Goal: Obtain resource: Obtain resource

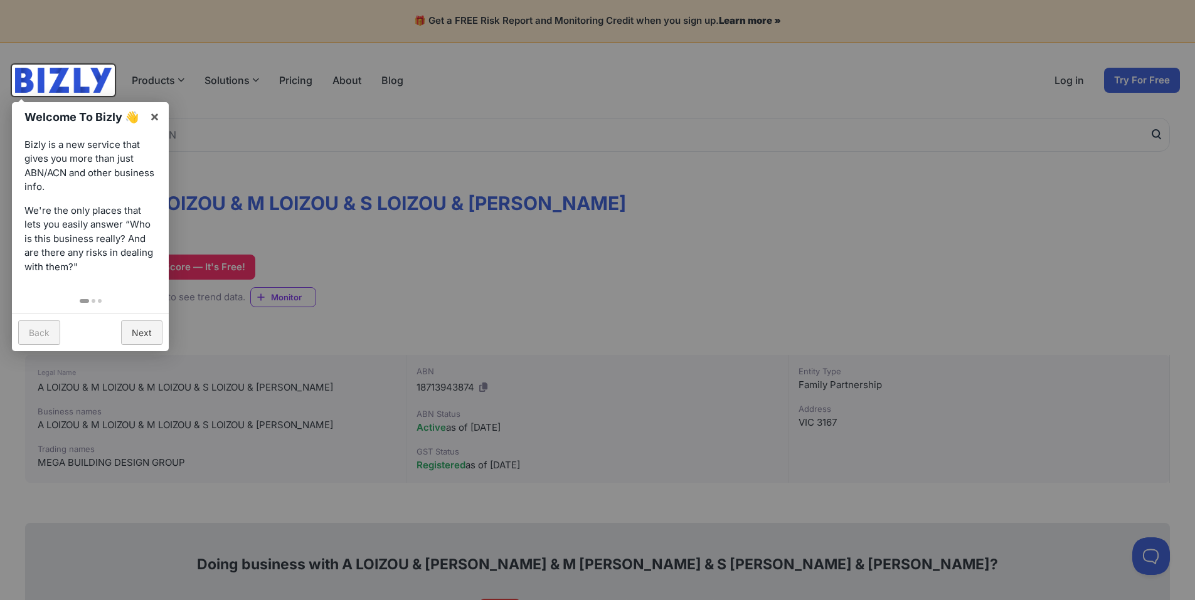
click at [256, 256] on div at bounding box center [597, 300] width 1195 height 600
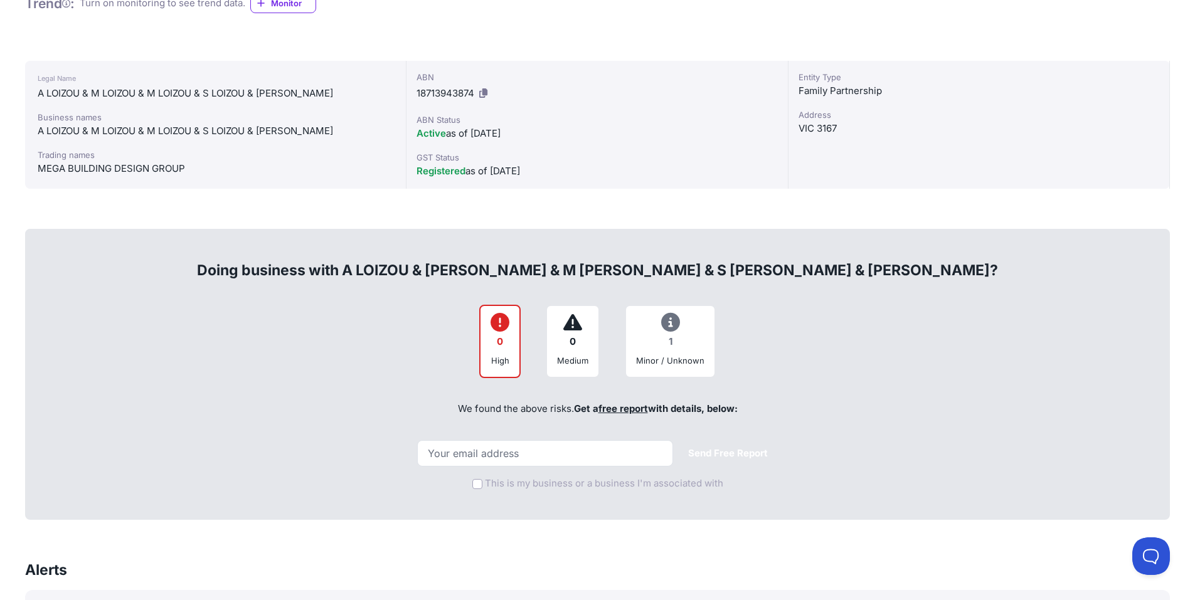
scroll to position [314, 0]
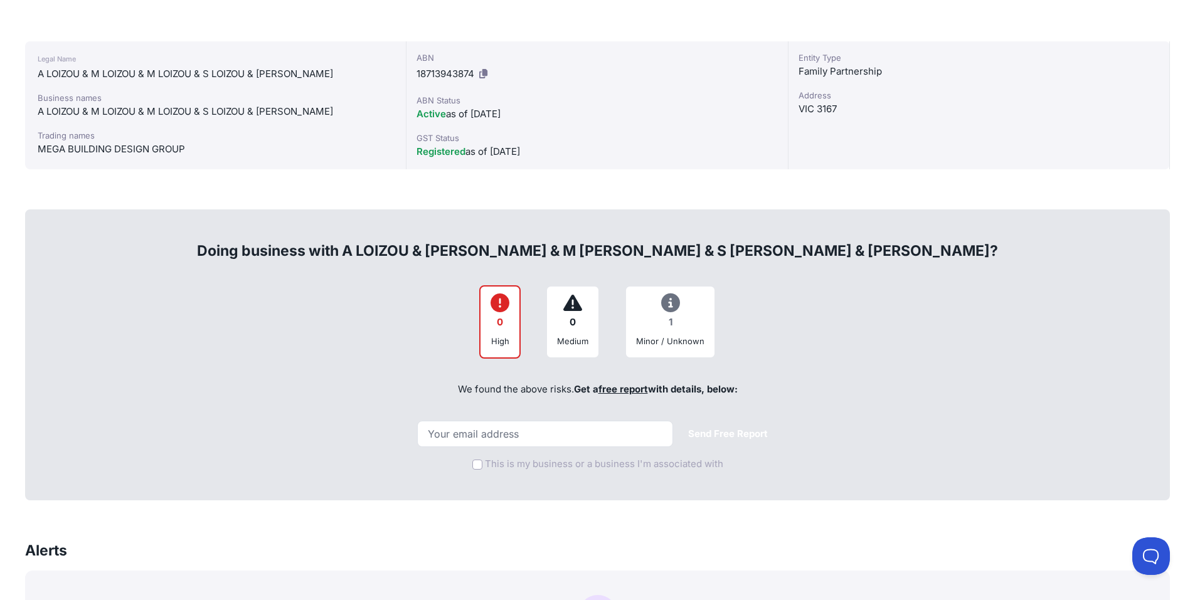
click at [507, 330] on div "0" at bounding box center [499, 322] width 19 height 24
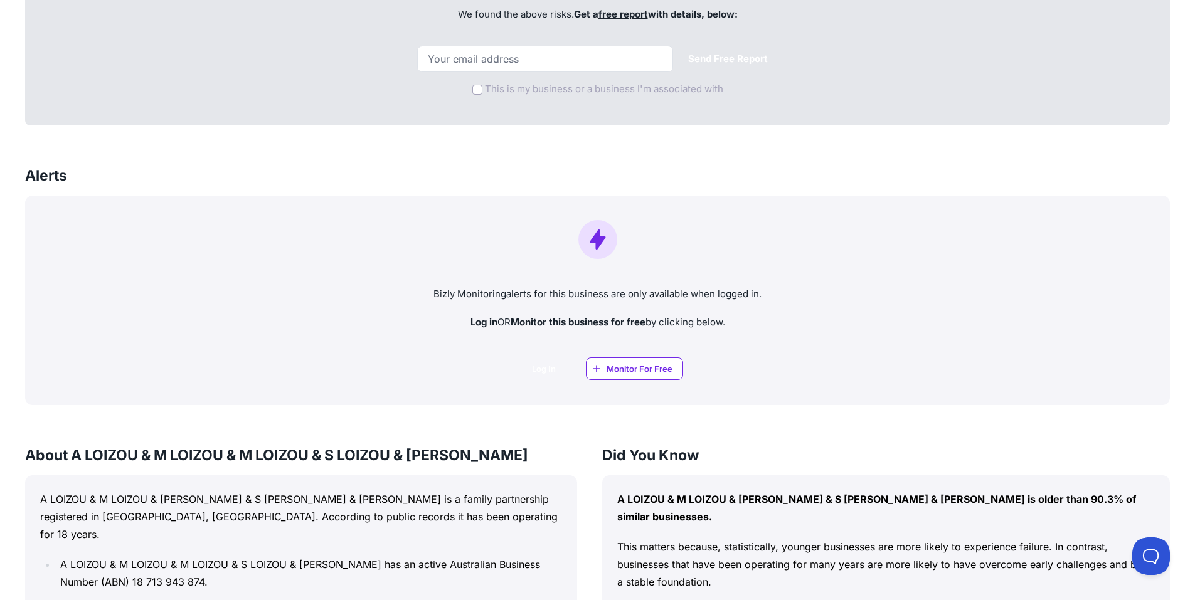
scroll to position [462, 0]
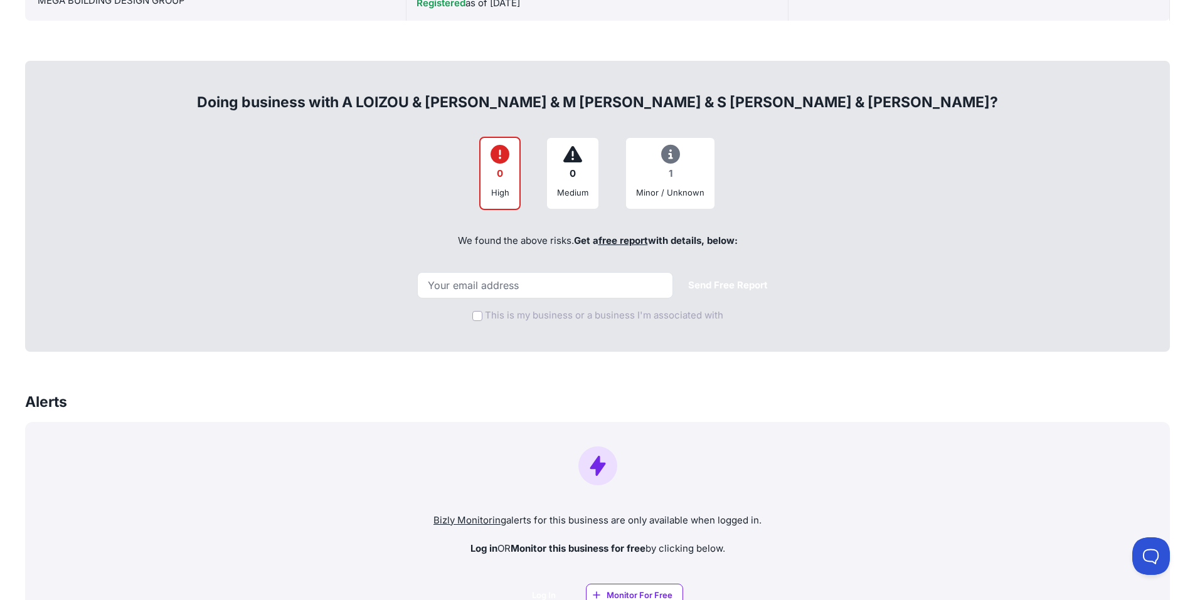
click at [500, 154] on icon at bounding box center [499, 154] width 19 height 1
click at [609, 243] on link "free report" at bounding box center [623, 241] width 50 height 12
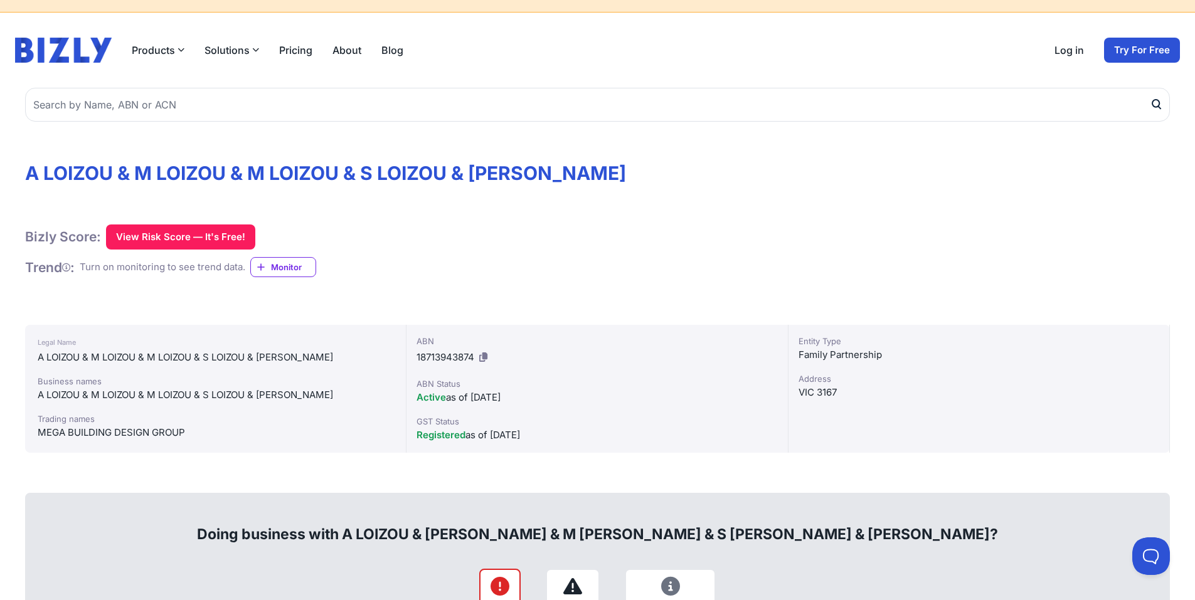
scroll to position [23, 0]
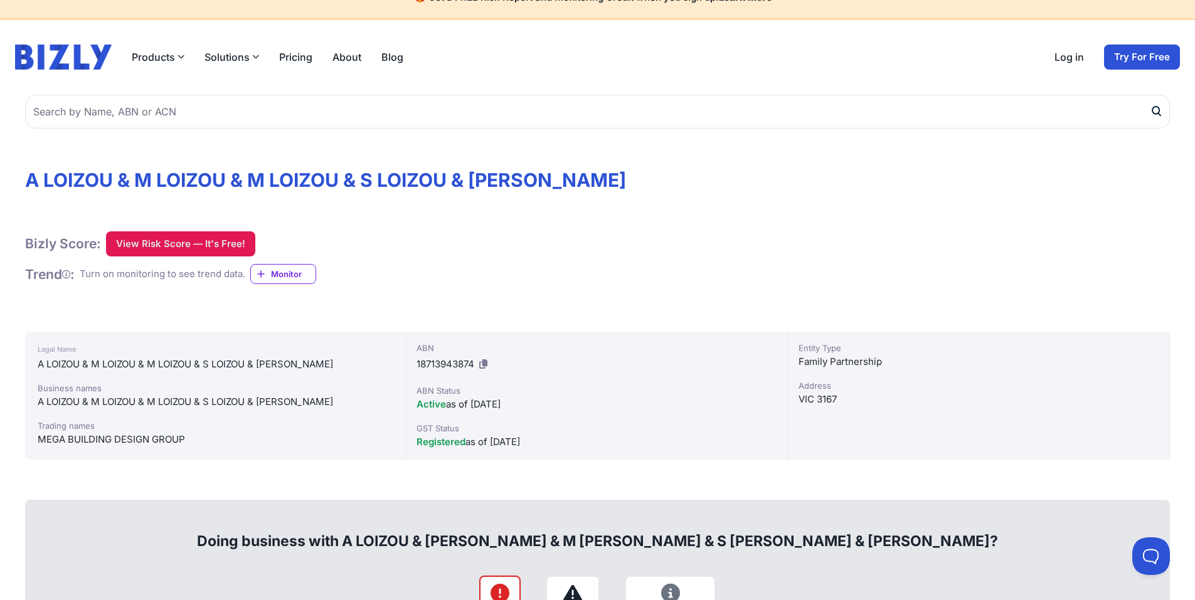
click at [174, 246] on button "View Risk Score — It's Free!" at bounding box center [180, 243] width 149 height 25
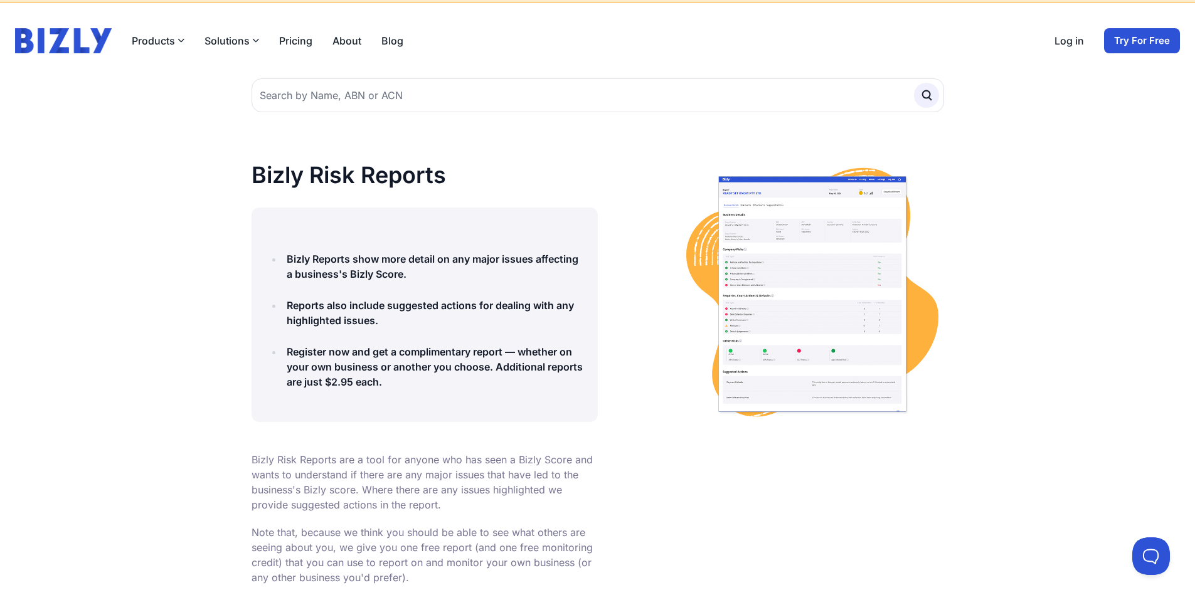
scroll to position [188, 0]
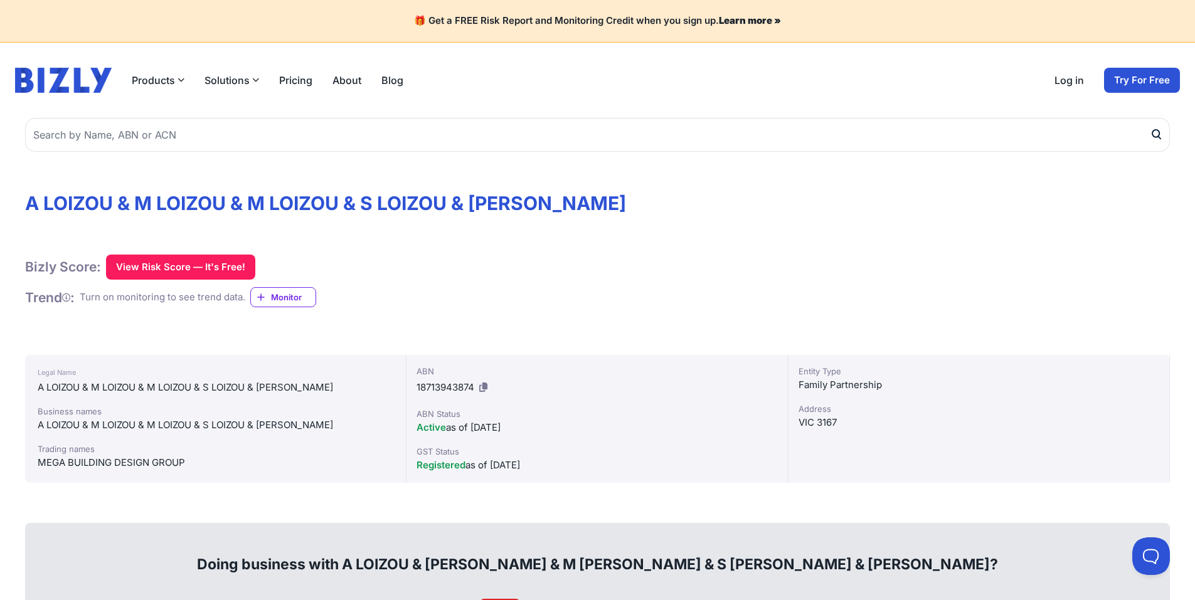
click at [284, 299] on span "Monitor" at bounding box center [293, 297] width 45 height 13
